Goal: Entertainment & Leisure: Consume media (video, audio)

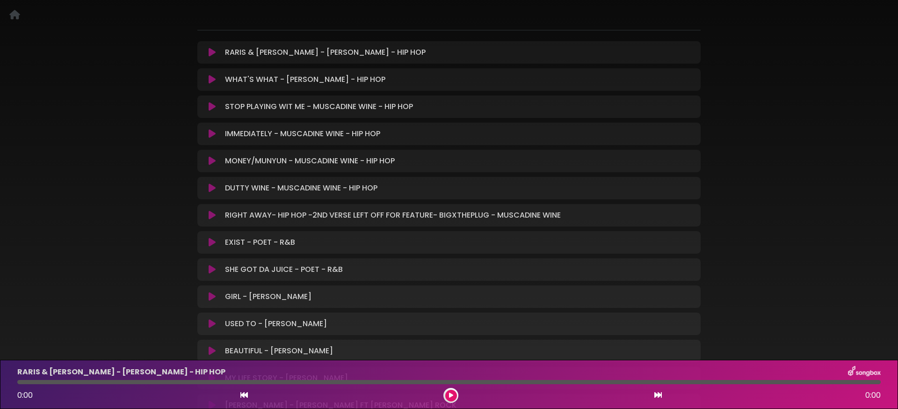
scroll to position [120, 0]
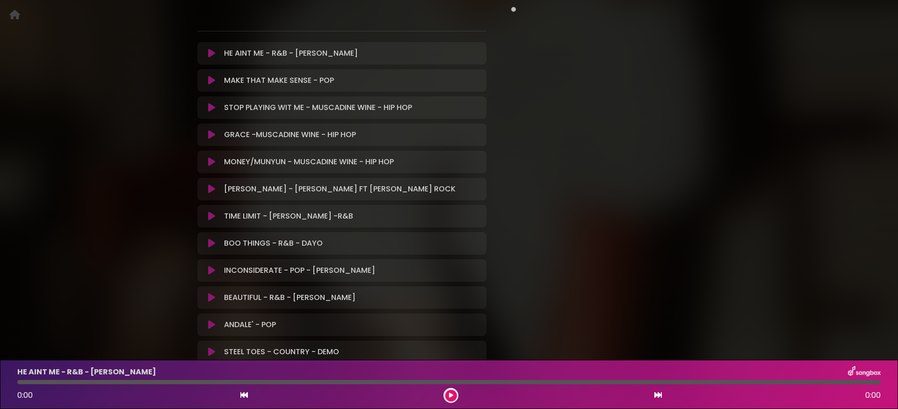
scroll to position [295, 0]
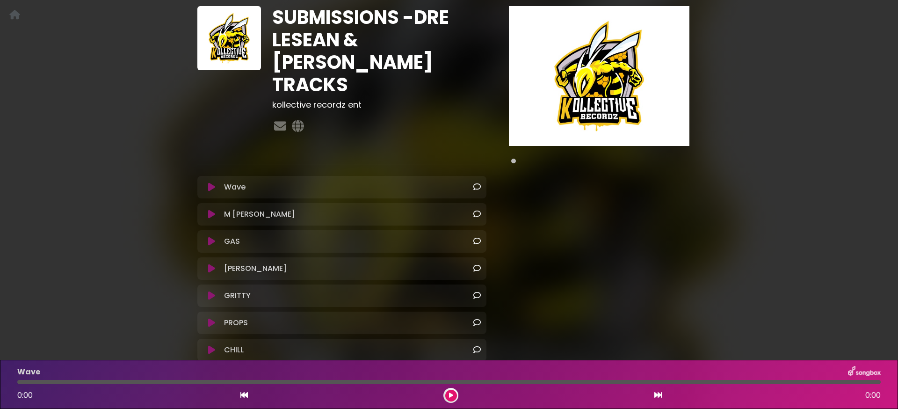
scroll to position [92, 0]
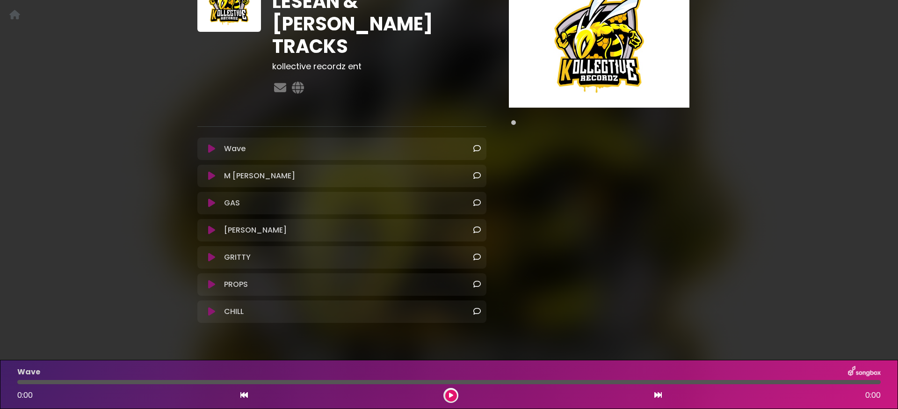
click at [212, 171] on icon at bounding box center [211, 175] width 7 height 9
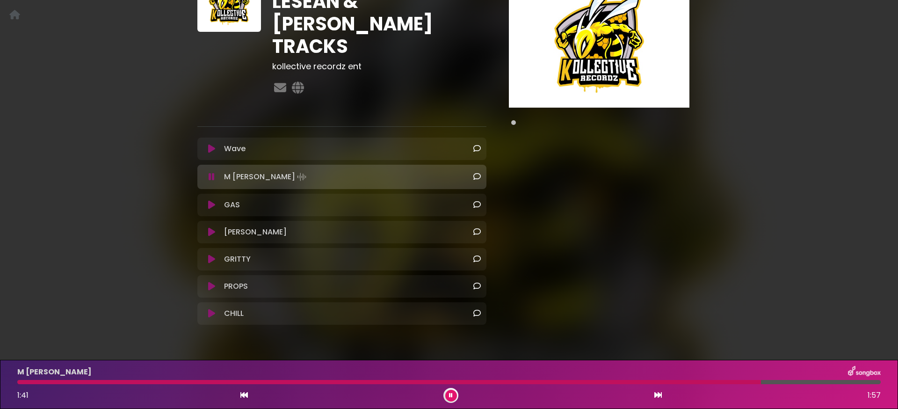
click at [212, 227] on icon at bounding box center [211, 231] width 7 height 9
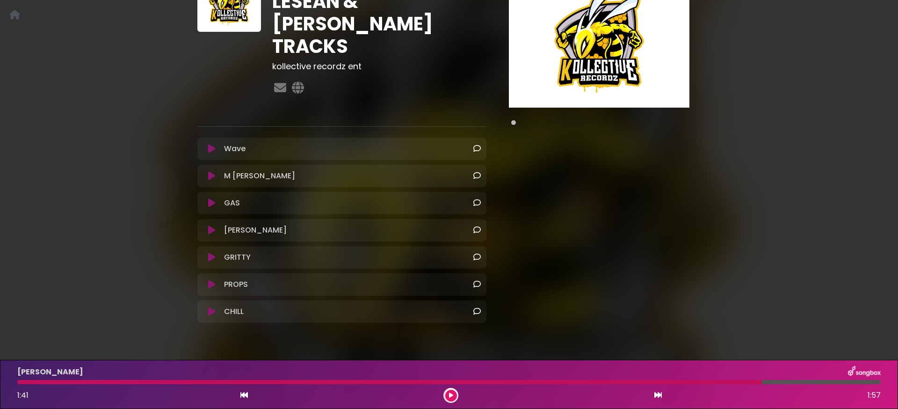
click at [209, 144] on icon at bounding box center [211, 148] width 7 height 9
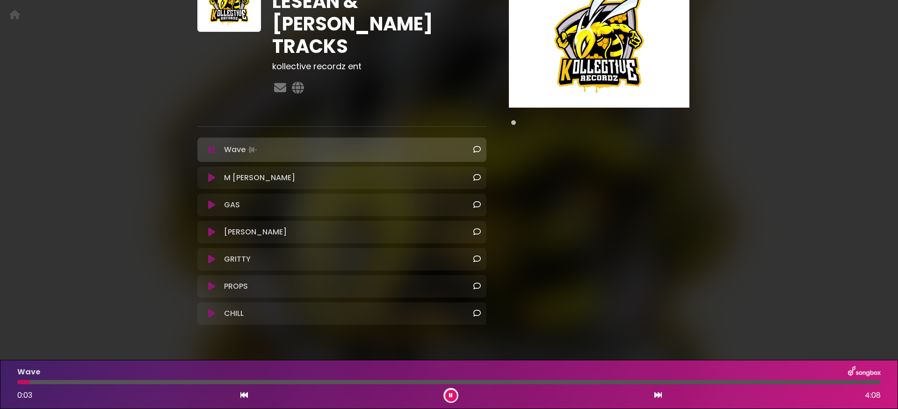
click at [210, 145] on icon at bounding box center [212, 149] width 6 height 9
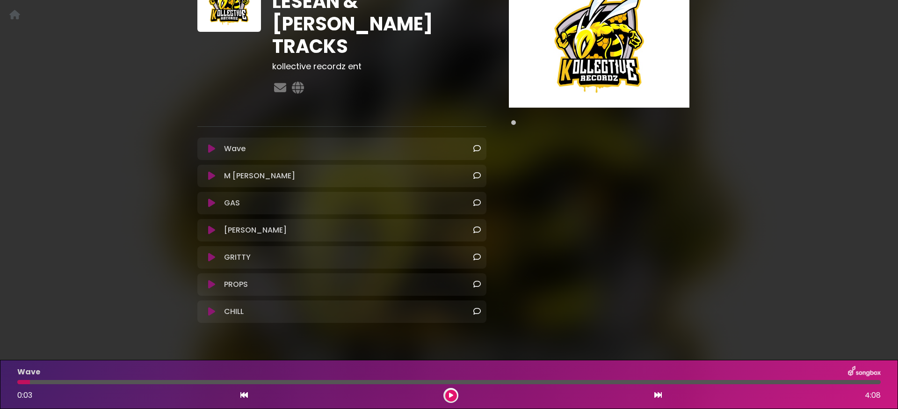
click at [208, 225] on icon at bounding box center [211, 229] width 7 height 9
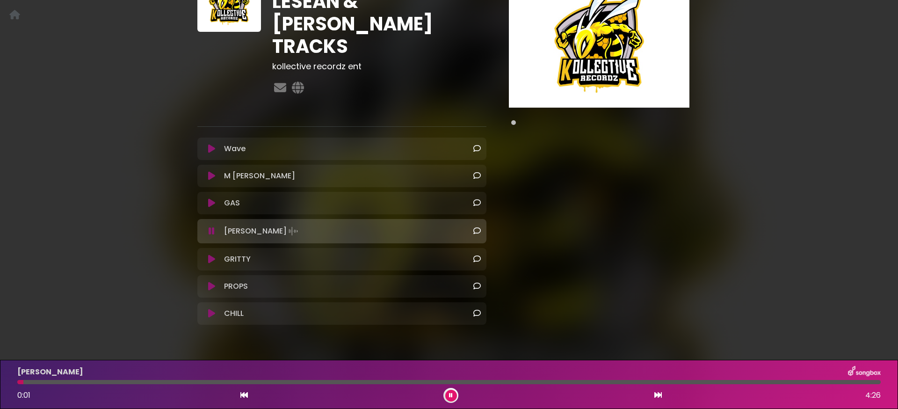
click at [209, 226] on icon at bounding box center [212, 230] width 6 height 9
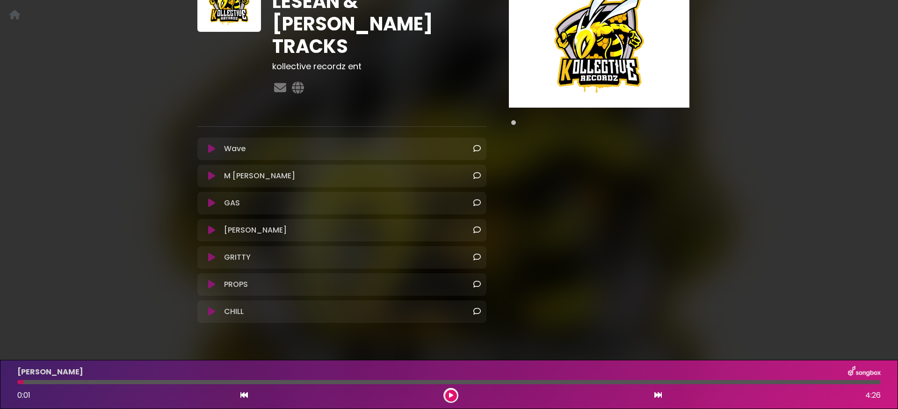
click at [209, 252] on icon at bounding box center [211, 256] width 7 height 9
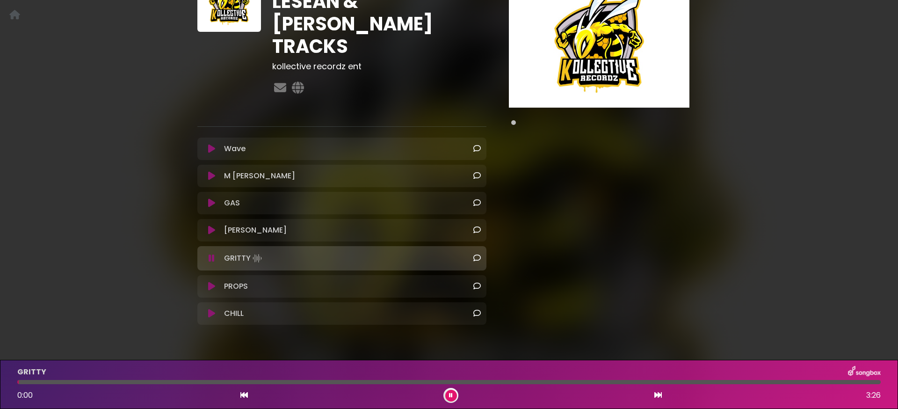
click at [209, 253] on icon at bounding box center [212, 257] width 6 height 9
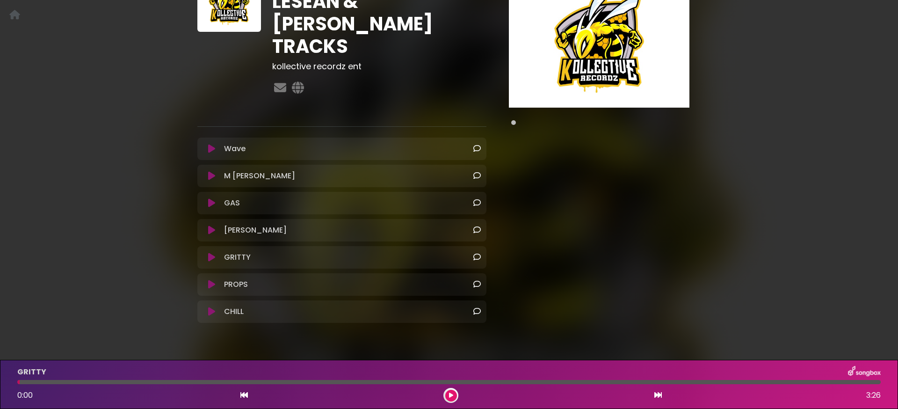
click at [212, 144] on icon at bounding box center [211, 148] width 7 height 9
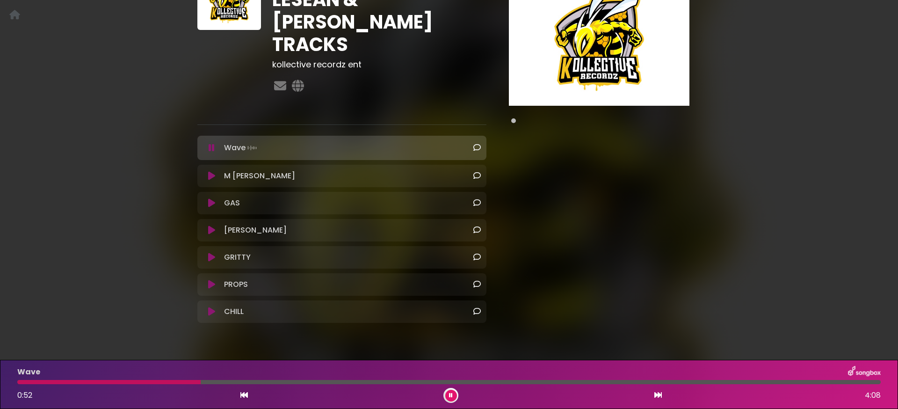
click at [214, 198] on icon at bounding box center [211, 202] width 7 height 9
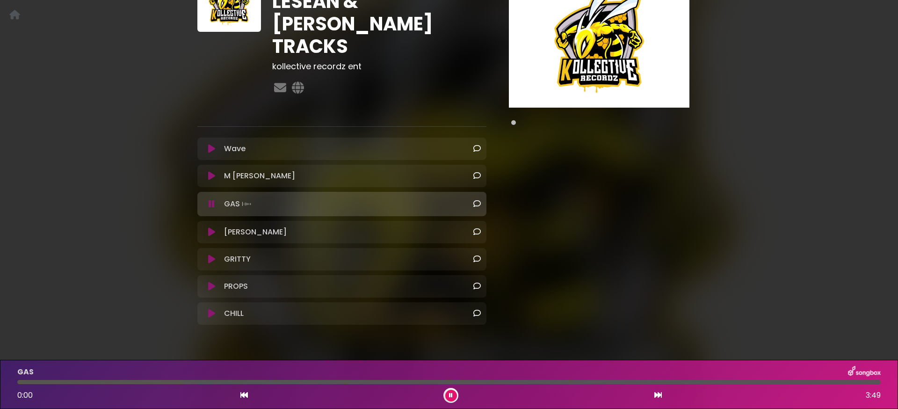
click at [212, 199] on icon at bounding box center [212, 203] width 6 height 9
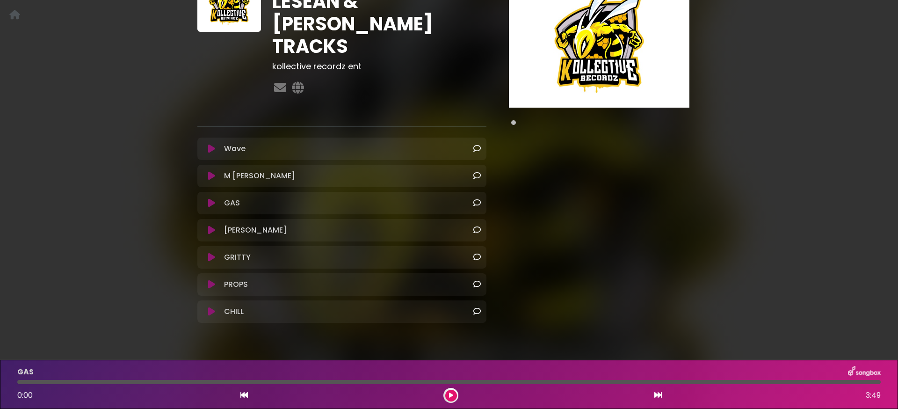
click at [212, 198] on icon at bounding box center [211, 202] width 7 height 9
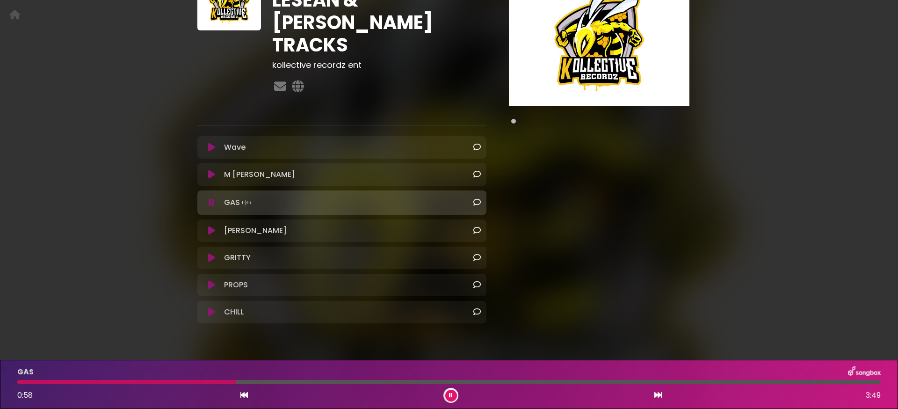
click at [212, 198] on icon at bounding box center [212, 202] width 6 height 9
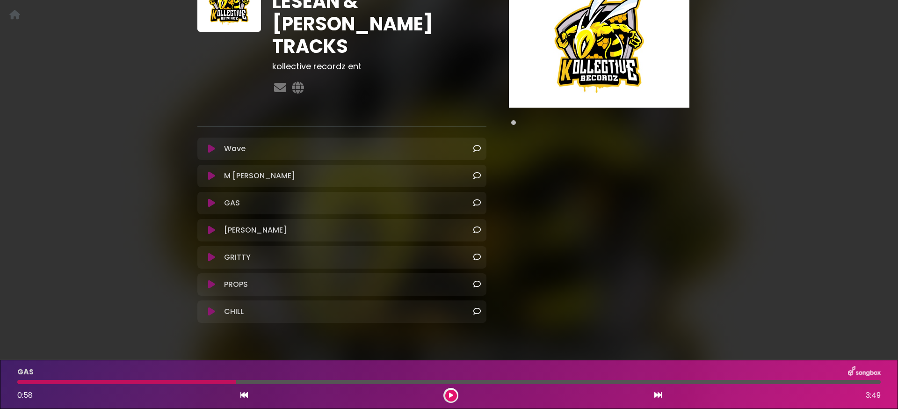
click at [211, 225] on icon at bounding box center [211, 229] width 7 height 9
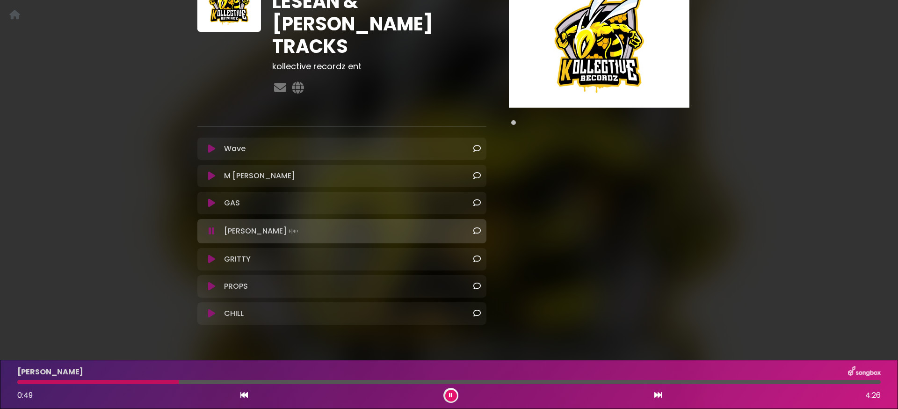
click at [211, 254] on icon at bounding box center [211, 258] width 7 height 9
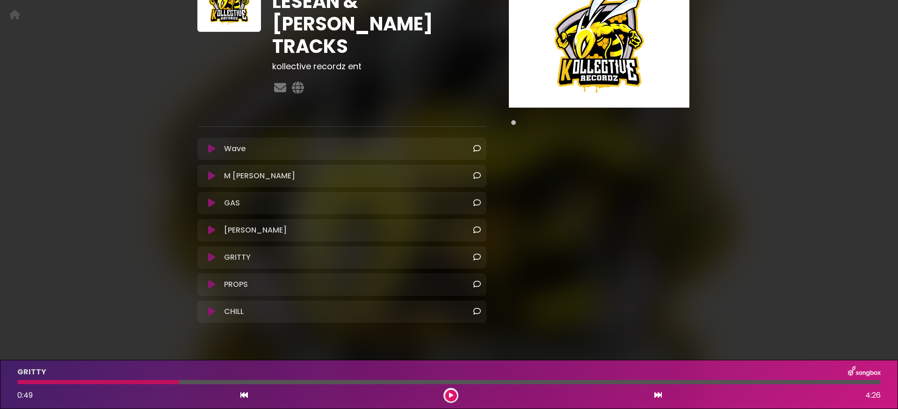
click at [211, 252] on icon at bounding box center [211, 256] width 7 height 9
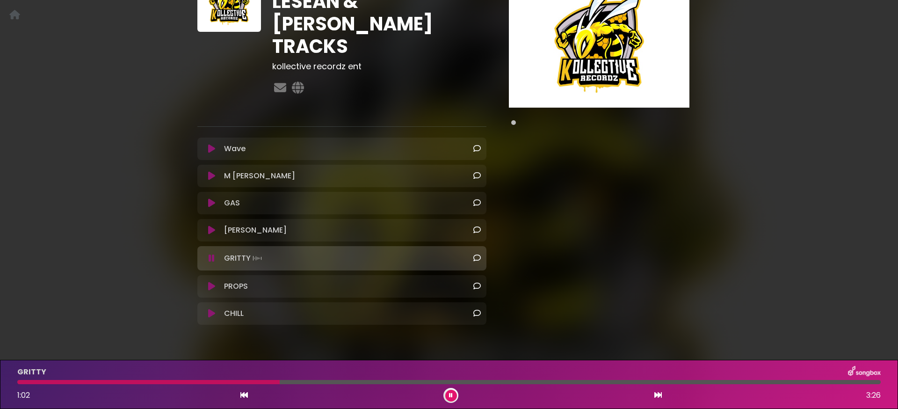
click at [213, 281] on icon at bounding box center [211, 285] width 7 height 9
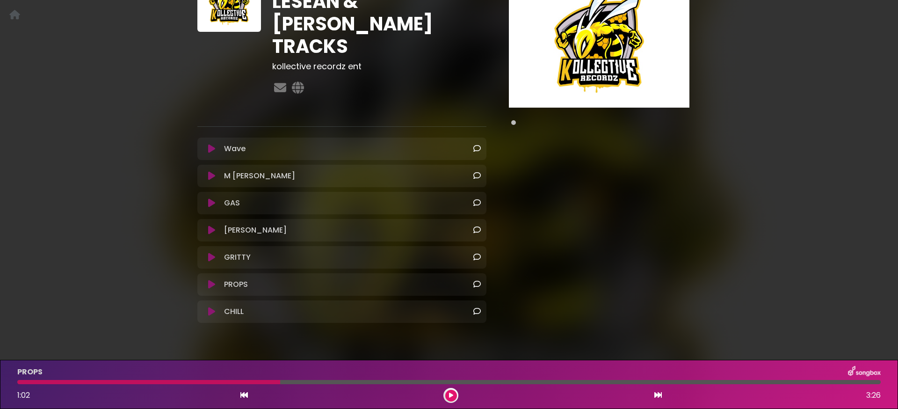
click at [213, 280] on icon at bounding box center [211, 284] width 7 height 9
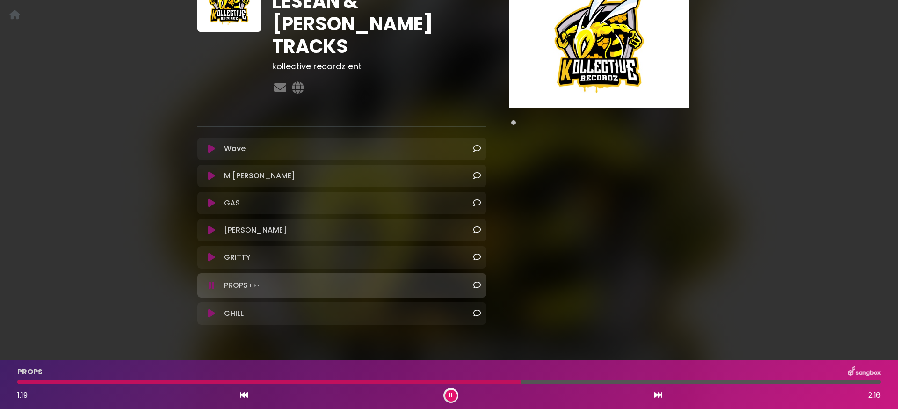
click at [210, 309] on icon at bounding box center [211, 313] width 7 height 9
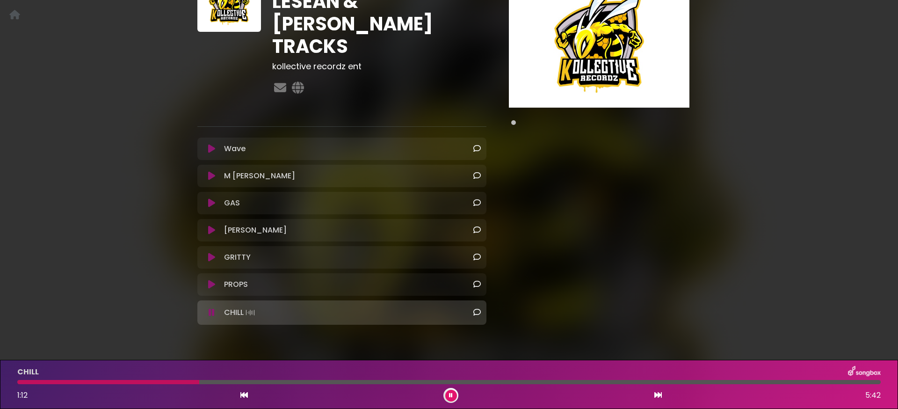
click at [210, 308] on icon at bounding box center [212, 312] width 6 height 9
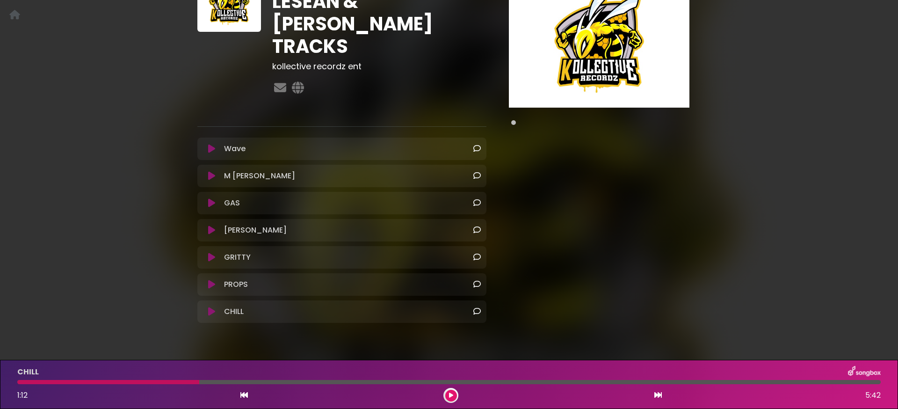
scroll to position [0, 0]
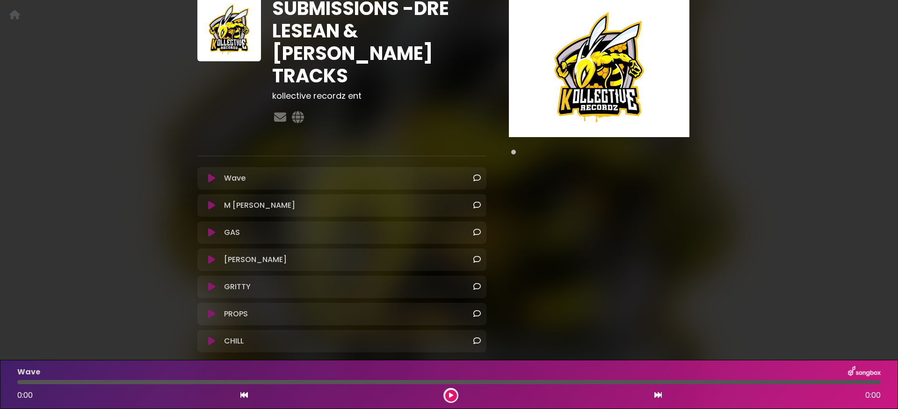
scroll to position [92, 0]
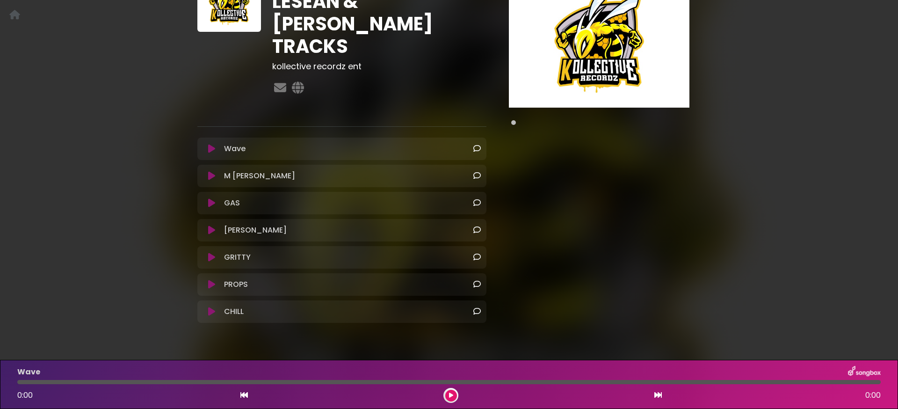
click at [209, 171] on icon at bounding box center [211, 175] width 7 height 9
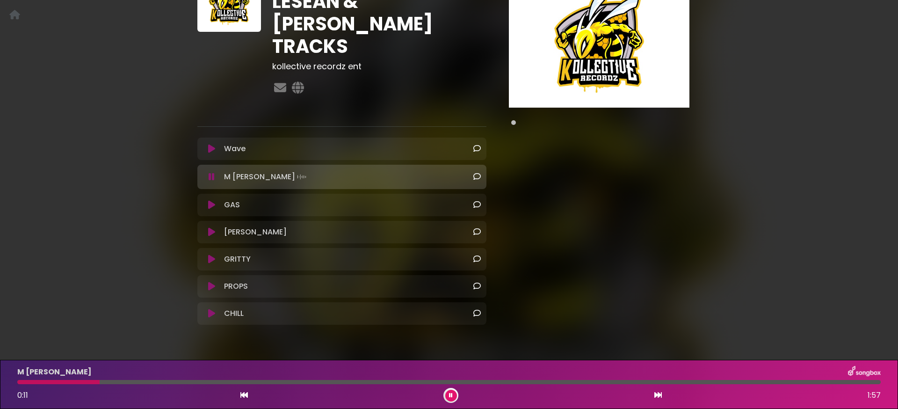
click at [211, 172] on icon at bounding box center [212, 176] width 6 height 9
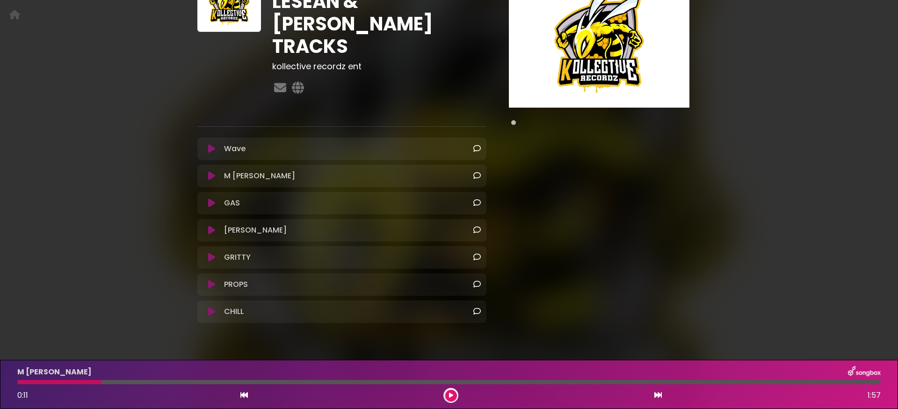
click at [207, 144] on button at bounding box center [211, 148] width 17 height 9
click at [211, 144] on icon at bounding box center [211, 148] width 7 height 9
click at [213, 198] on icon at bounding box center [211, 202] width 7 height 9
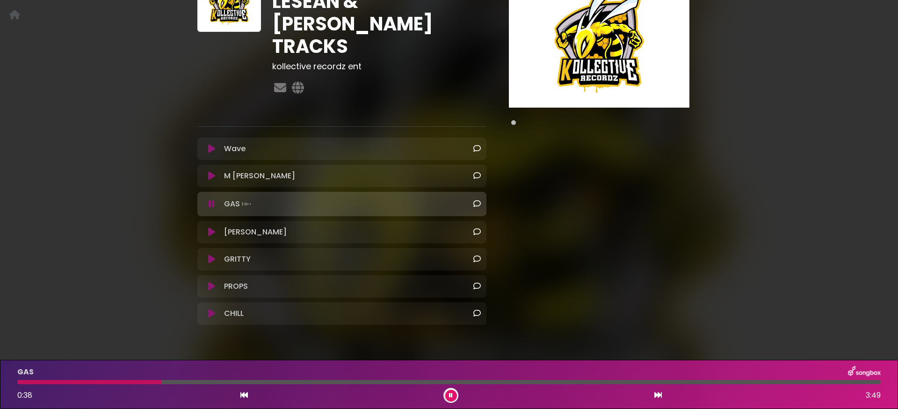
click at [211, 199] on icon at bounding box center [212, 203] width 6 height 9
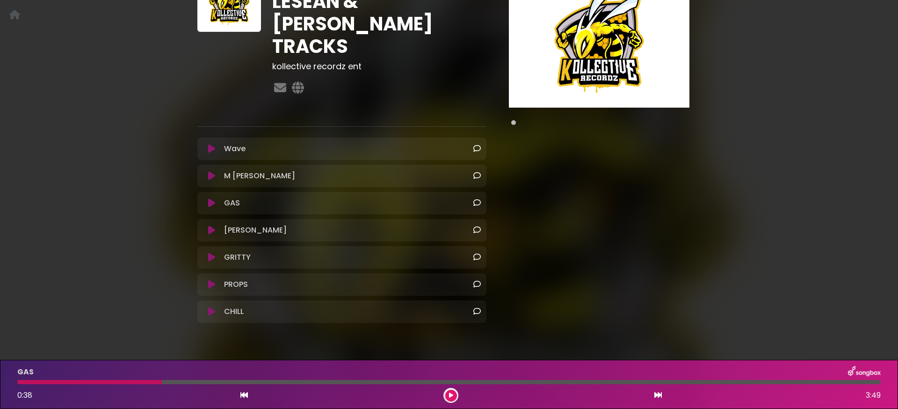
click at [212, 225] on icon at bounding box center [211, 229] width 7 height 9
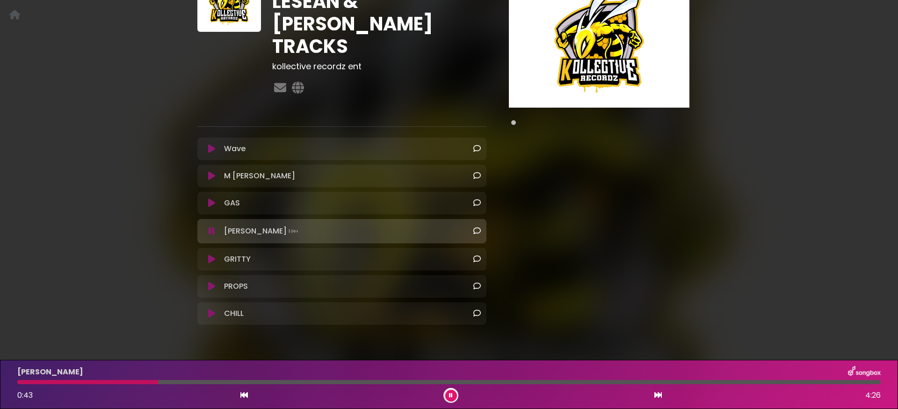
click at [212, 226] on icon at bounding box center [212, 230] width 6 height 9
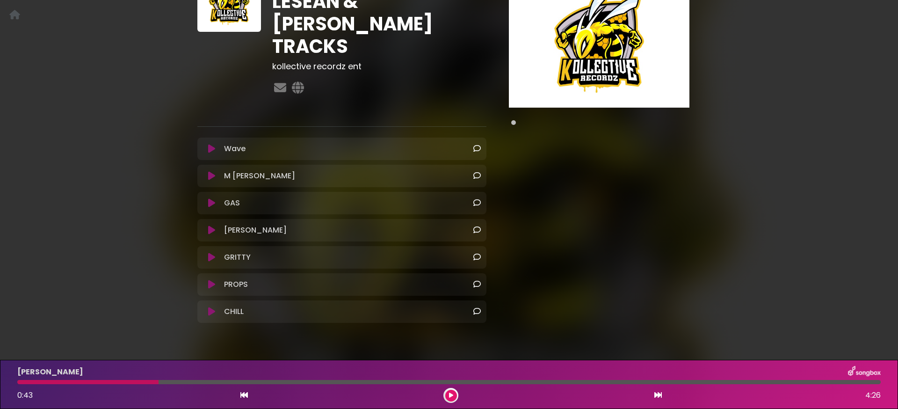
click at [210, 252] on icon at bounding box center [211, 256] width 7 height 9
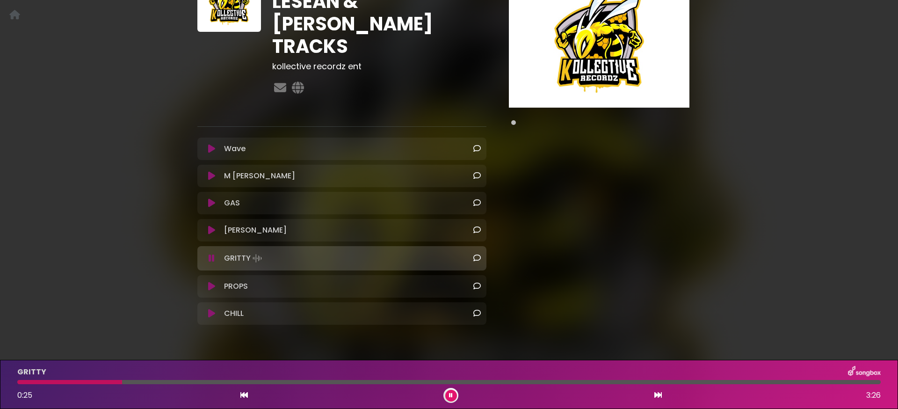
click at [449, 395] on icon at bounding box center [451, 395] width 4 height 6
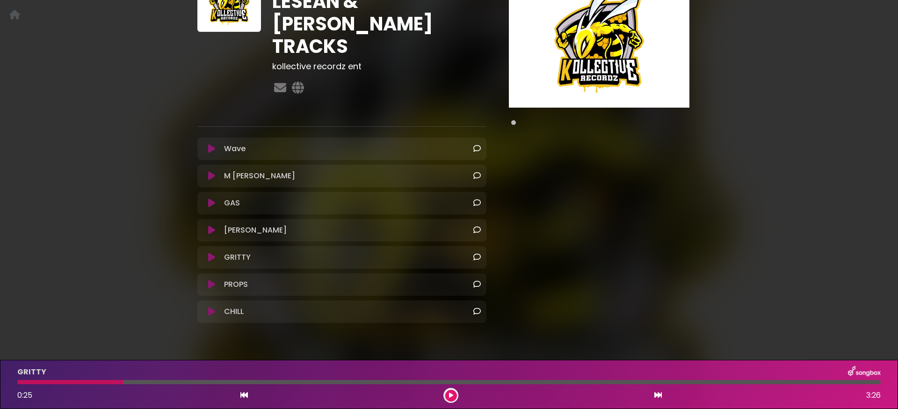
click at [215, 307] on button at bounding box center [211, 311] width 17 height 9
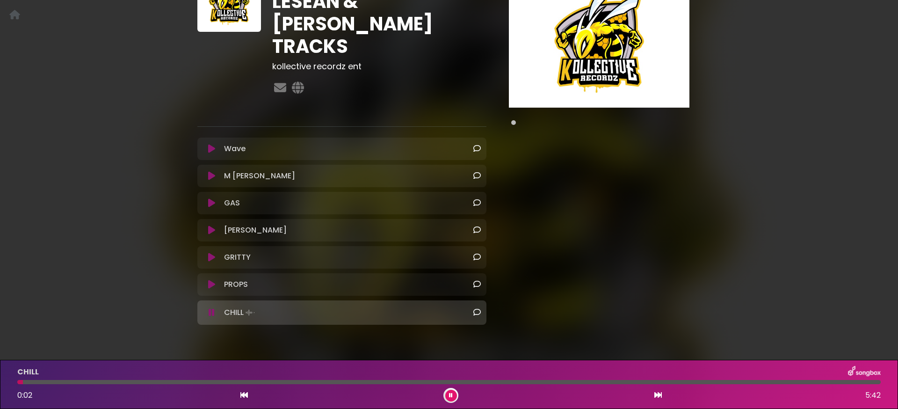
click at [215, 308] on button at bounding box center [211, 312] width 17 height 9
